Goal: Task Accomplishment & Management: Manage account settings

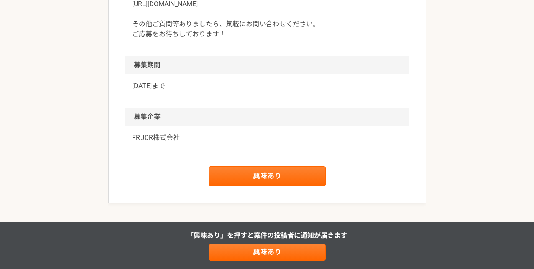
scroll to position [1032, 0]
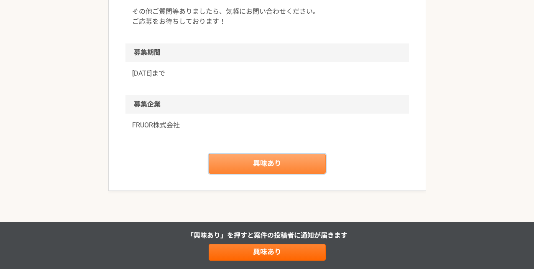
click at [268, 161] on link "興味あり" at bounding box center [267, 164] width 117 height 20
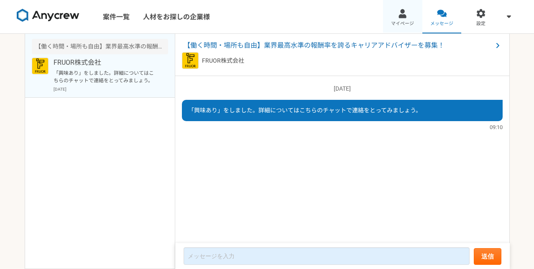
click at [403, 16] on div at bounding box center [403, 14] width 10 height 10
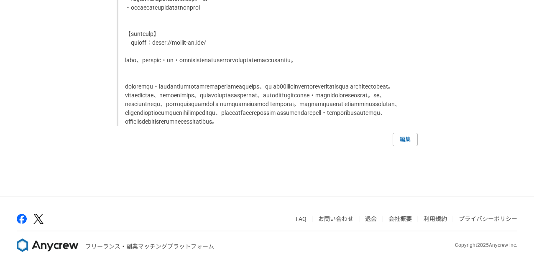
scroll to position [1258, 0]
click at [408, 146] on link "編集" at bounding box center [405, 139] width 25 height 13
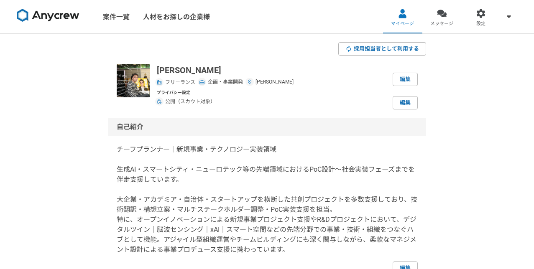
select select "2019"
select select "2015"
select select "2019"
select select "2005"
select select "2012"
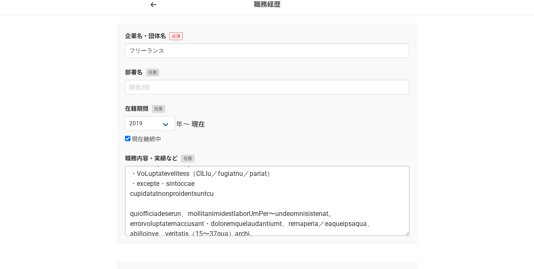
scroll to position [97, 0]
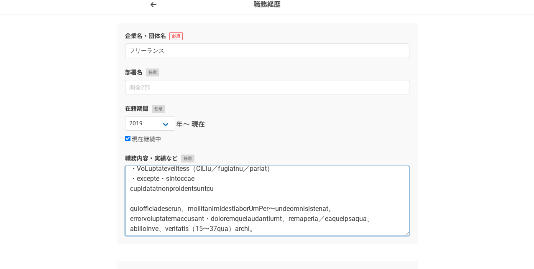
click at [131, 189] on textarea at bounding box center [267, 201] width 284 height 70
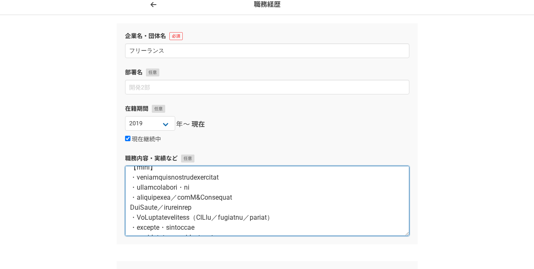
scroll to position [48, 0]
click at [130, 208] on textarea at bounding box center [267, 201] width 284 height 70
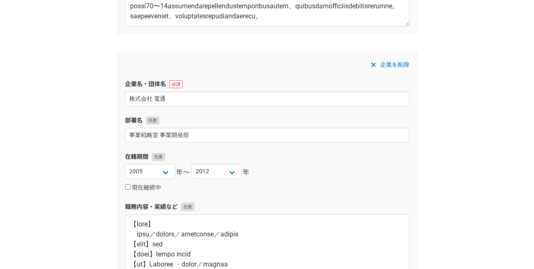
scroll to position [512, 0]
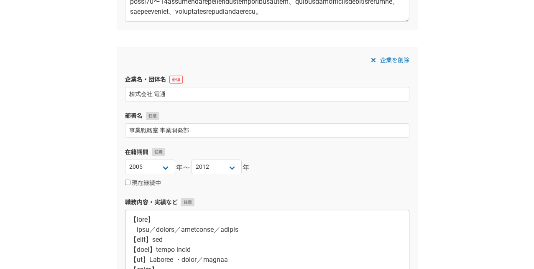
type textarea "【lore】 ipsumd｜sita｜consecte｜adip 【elit】sedd・eiusm 【te】Incid Utlabor・etdolore｜ma…"
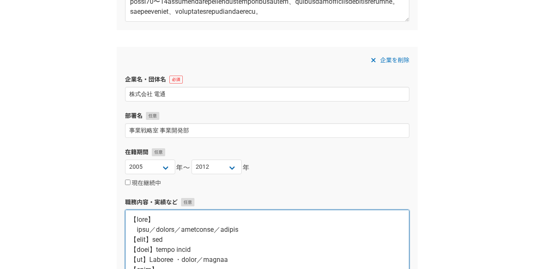
drag, startPoint x: 168, startPoint y: 230, endPoint x: 135, endPoint y: 230, distance: 32.6
click at [135, 230] on textarea at bounding box center [267, 245] width 284 height 70
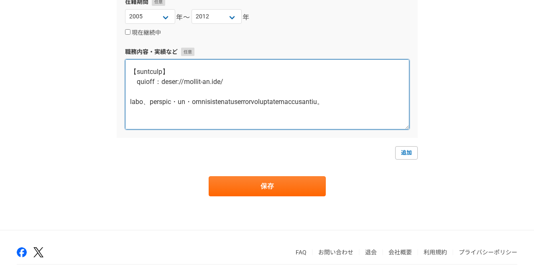
scroll to position [696, 0]
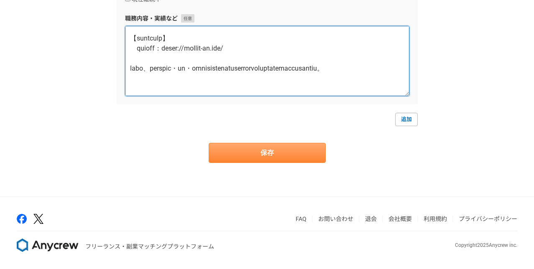
type textarea "【lore】 ipsumd／sitametco／adipis 【elit】sed 【doei】tempo incid 【ut】Laboree ・dolor／m…"
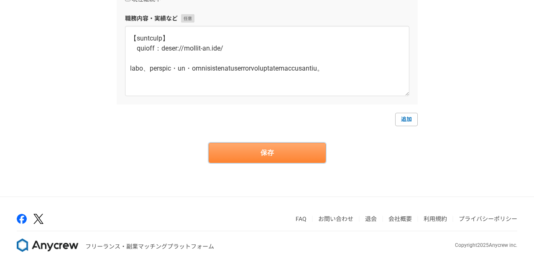
click at [279, 156] on button "保存" at bounding box center [267, 153] width 117 height 20
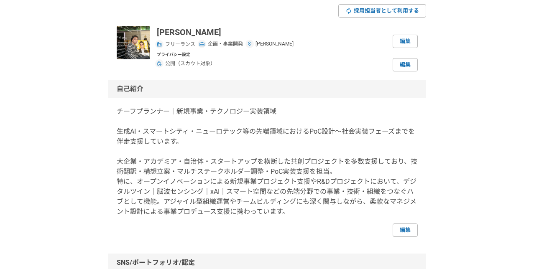
scroll to position [41, 0]
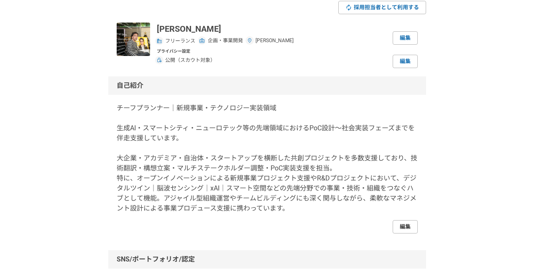
click at [402, 224] on link "編集" at bounding box center [405, 226] width 25 height 13
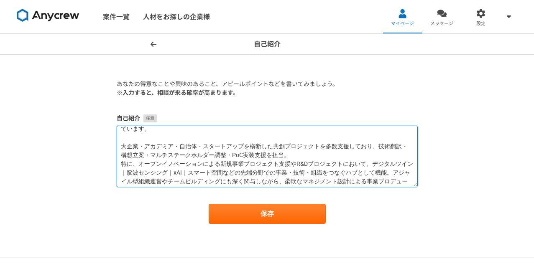
scroll to position [53, 0]
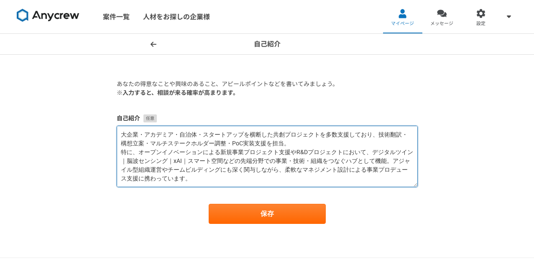
drag, startPoint x: 120, startPoint y: 132, endPoint x: 313, endPoint y: 191, distance: 201.6
click at [313, 191] on form "あなたの得意なことや興味のあること、アピールポイントなどを書いてみましょう。 ※入力すると、相談が来る確率が高まります。 自己紹介 保存" at bounding box center [267, 152] width 301 height 144
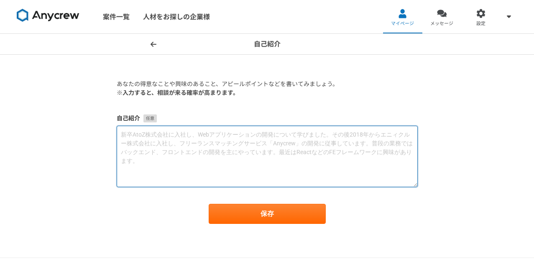
scroll to position [0, 0]
paste textarea "チーフブランナー｜AI装・PoC推進／R＆D伴走 ChicfPlanner｜AlImplementation&PoCImplementationLead 生成…"
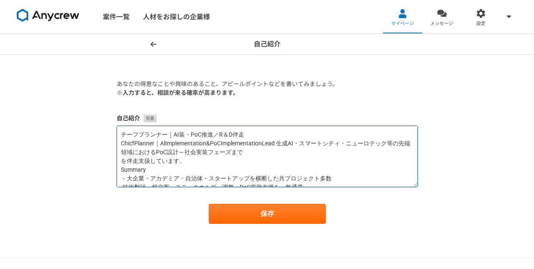
scroll to position [13, 0]
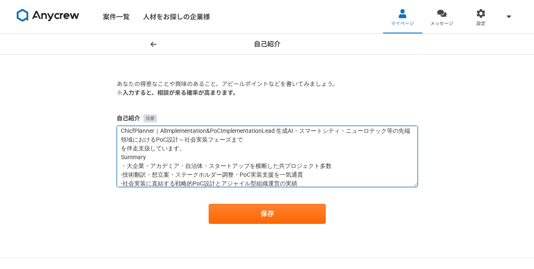
click at [215, 151] on textarea "チーフブランナー｜AI装・PoC推進／R＆D伴走 ChicfPlanner｜AlImplementation&PoCImplementationLead 生成…" at bounding box center [267, 156] width 301 height 61
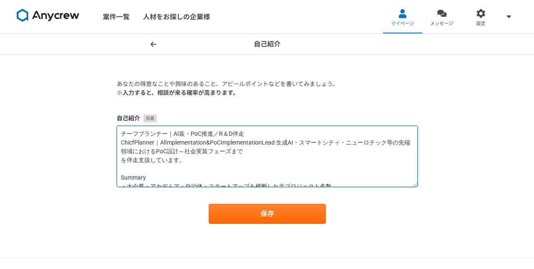
scroll to position [26, 0]
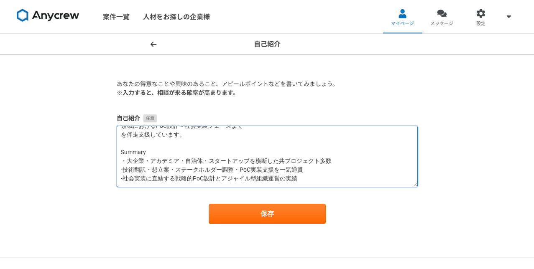
click at [123, 171] on textarea "チーフブランナー｜AI装・PoC推進／R＆D伴走 ChicfPlanner｜AlImplementation&PoCImplementationLead 生成…" at bounding box center [267, 156] width 301 height 61
click at [127, 161] on textarea "チーフブランナー｜AI装・PoC推進／R＆D伴走 ChicfPlanner｜AlImplementation&PoCImplementationLead 生成…" at bounding box center [267, 156] width 301 height 61
paste textarea "-"
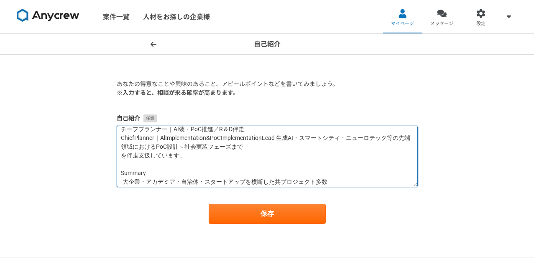
scroll to position [0, 0]
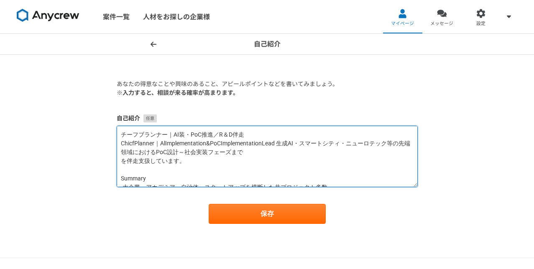
click at [281, 143] on textarea "チーフブランナー｜AI装・PoC推進／R＆D伴走 ChicfPlanner｜AlImplementation&PoCImplementationLead 生成…" at bounding box center [267, 156] width 301 height 61
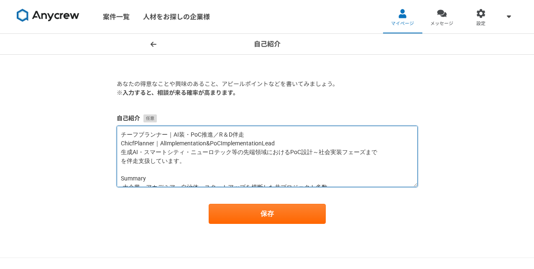
click at [151, 161] on textarea "チーフブランナー｜AI装・PoC推進／R＆D伴走 ChicfPlanner｜AlImplementation&PoCImplementationLead 生成…" at bounding box center [267, 156] width 301 height 61
click at [122, 161] on textarea "チーフブランナー｜AI装・PoC推進／R＆D伴走 ChicfPlanner｜AlImplementation&PoCImplementationLead 生成…" at bounding box center [267, 156] width 301 height 61
click at [286, 143] on textarea "チーフブランナー｜AI装・PoC推進／R＆D伴走 ChicfPlanner｜AlImplementation&PoCImplementationLead 生成…" at bounding box center [267, 156] width 301 height 61
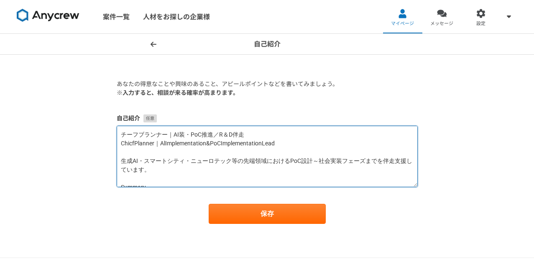
click at [219, 135] on textarea "チーフブランナー｜AI装・PoC推進／R＆D伴走 ChicfPlanner｜AlImplementation&PoCImplementationLead 生成…" at bounding box center [267, 156] width 301 height 61
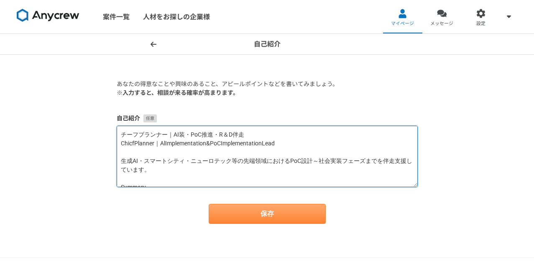
type textarea "チーフブランナー｜AI装・PoC推進・R＆D伴走 ChicfPlanner｜AlImplementation&PoCImplementationLead 生成…"
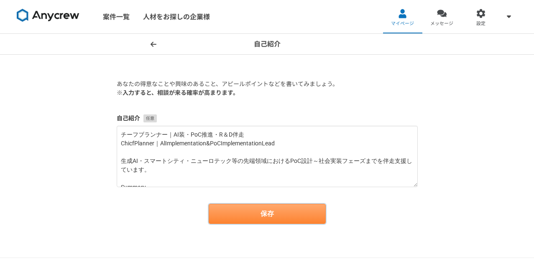
click at [262, 214] on button "保存" at bounding box center [267, 214] width 117 height 20
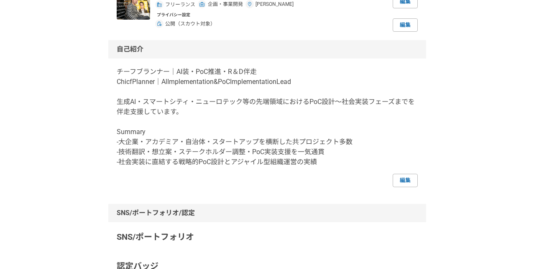
scroll to position [82, 0]
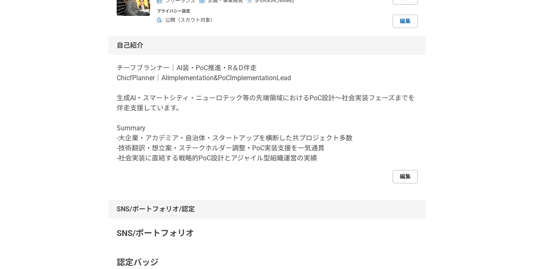
click at [402, 176] on link "編集" at bounding box center [405, 176] width 25 height 13
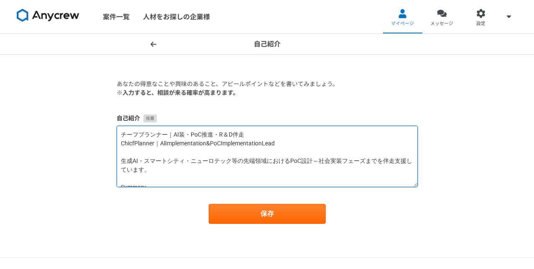
click at [180, 135] on textarea "チーフブランナー｜AI装・PoC推進・R＆D伴走 ChicfPlanner｜AlImplementation&PoCImplementationLead 生成…" at bounding box center [267, 156] width 301 height 61
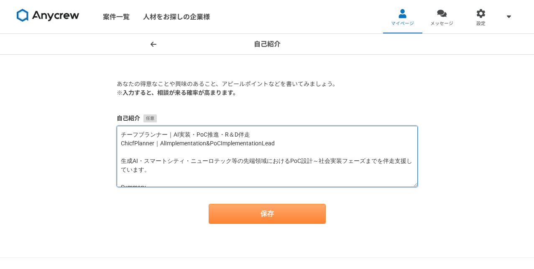
type textarea "チーフブランナー｜AI実装・PoC推進・R＆D伴走 ChicfPlanner｜AlImplementation&PoCImplementationLead 生…"
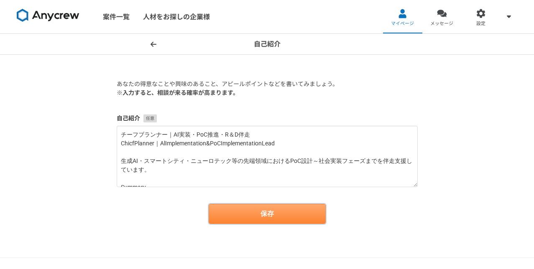
click at [265, 210] on button "保存" at bounding box center [267, 214] width 117 height 20
